Goal: Transaction & Acquisition: Purchase product/service

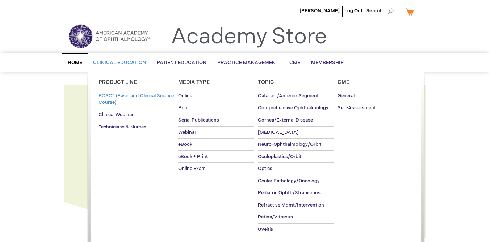
click at [132, 99] on span "BCSC® (Basic and Clinical Science Course)" at bounding box center [137, 99] width 76 height 13
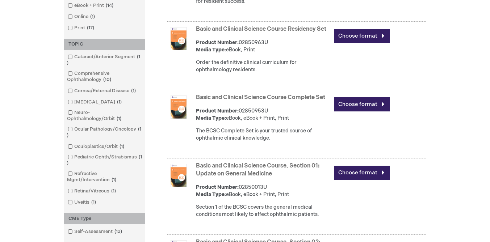
scroll to position [222, 0]
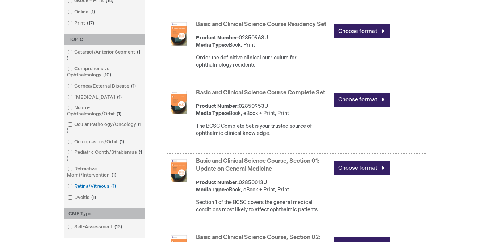
click at [74, 187] on span at bounding box center [74, 187] width 0 height 6
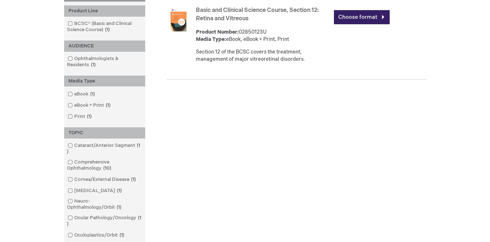
scroll to position [95, 0]
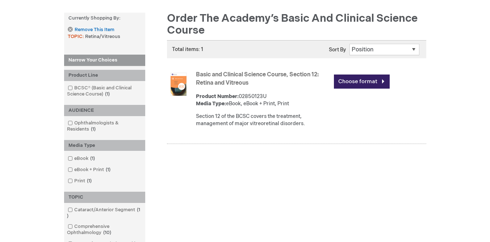
click at [383, 74] on div "Choose format" at bounding box center [380, 81] width 92 height 25
click at [379, 80] on link "Choose format" at bounding box center [362, 82] width 56 height 14
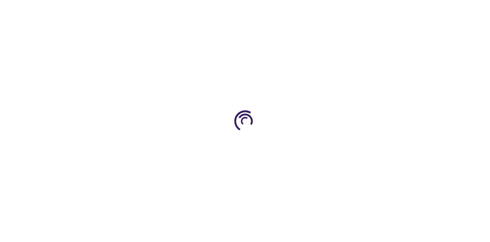
type input "0"
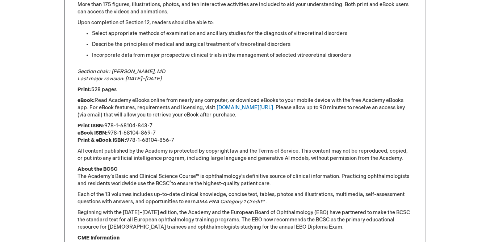
scroll to position [460, 0]
click at [239, 107] on link "[DOMAIN_NAME][URL]" at bounding box center [245, 108] width 57 height 6
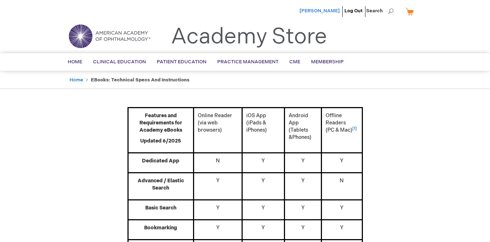
click at [307, 10] on span "[PERSON_NAME]" at bounding box center [320, 11] width 40 height 6
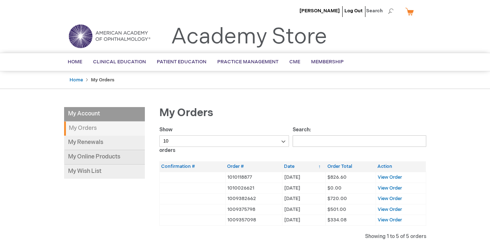
click at [118, 158] on link "My Online Products" at bounding box center [104, 157] width 81 height 14
